Goal: Information Seeking & Learning: Learn about a topic

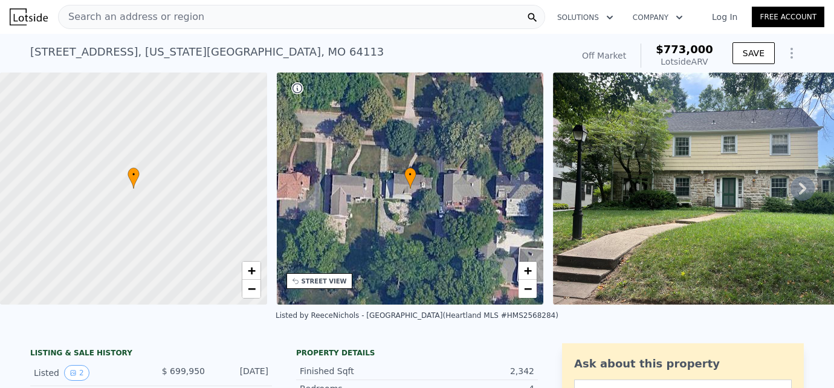
click at [193, 17] on div "Search an address or region" at bounding box center [301, 17] width 487 height 24
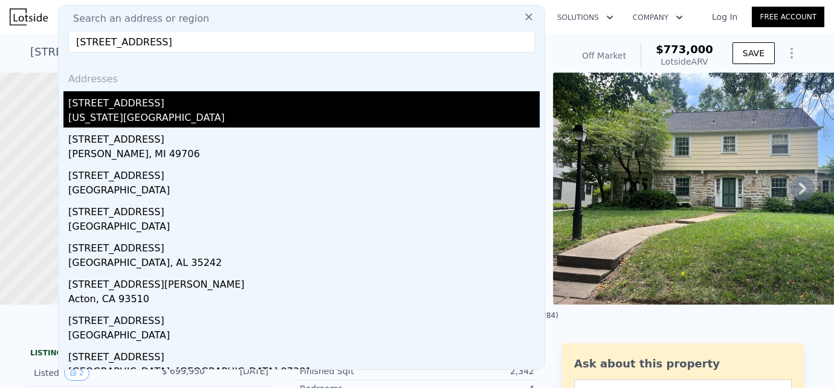
type input "6220 valley rd"
click at [123, 109] on div "6220 Valley Rd" at bounding box center [303, 100] width 471 height 19
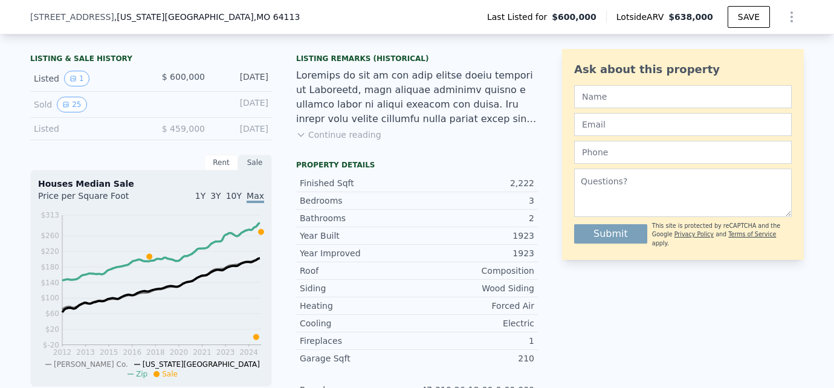
scroll to position [294, 0]
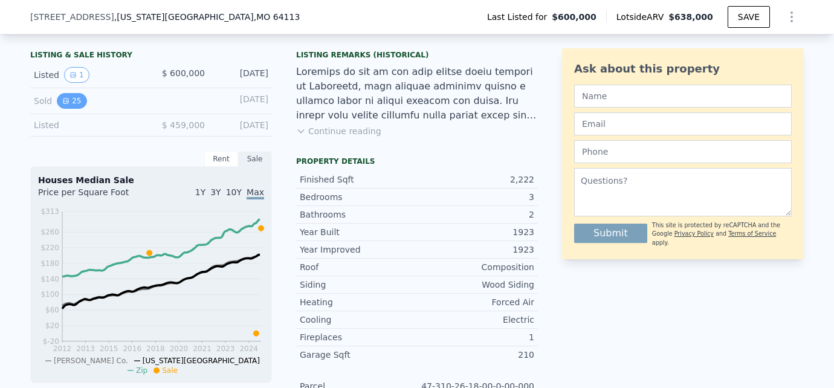
click at [75, 103] on button "25" at bounding box center [72, 101] width 30 height 16
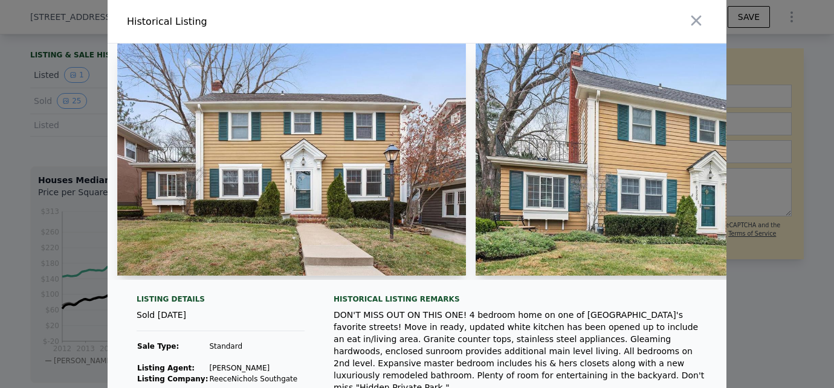
click at [30, 140] on div at bounding box center [417, 194] width 834 height 388
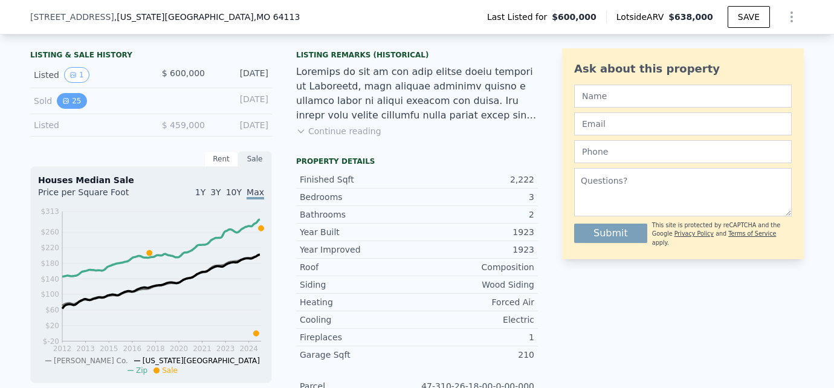
click at [82, 101] on button "25" at bounding box center [72, 101] width 30 height 16
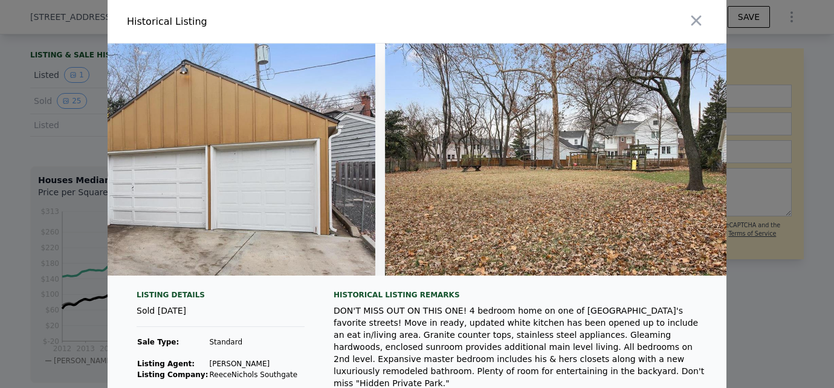
scroll to position [0, 8348]
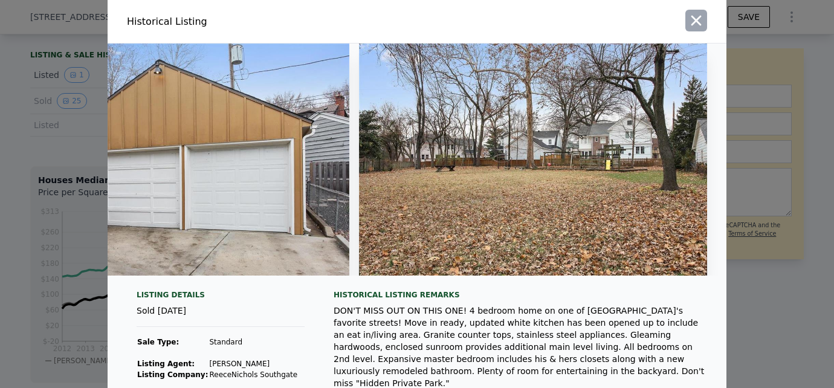
click at [700, 14] on icon "button" at bounding box center [695, 20] width 17 height 17
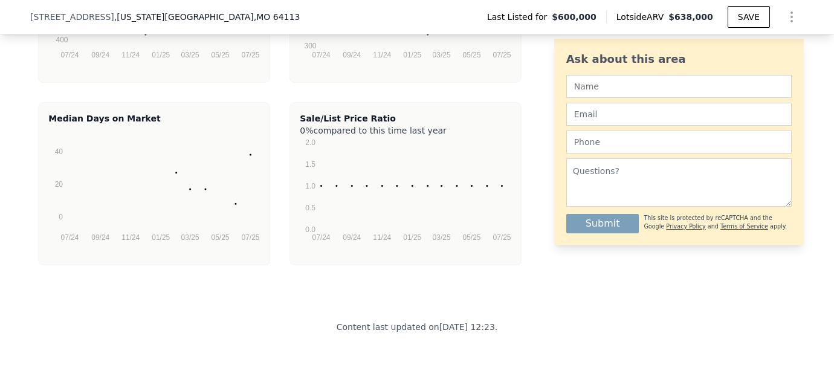
scroll to position [2706, 0]
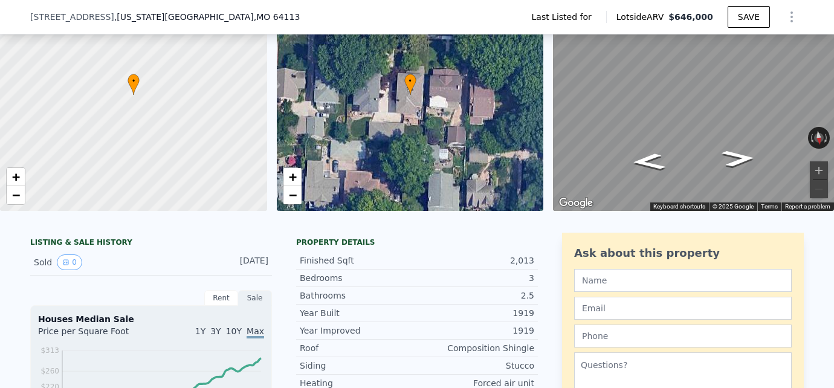
scroll to position [28, 0]
